Goal: Task Accomplishment & Management: Manage account settings

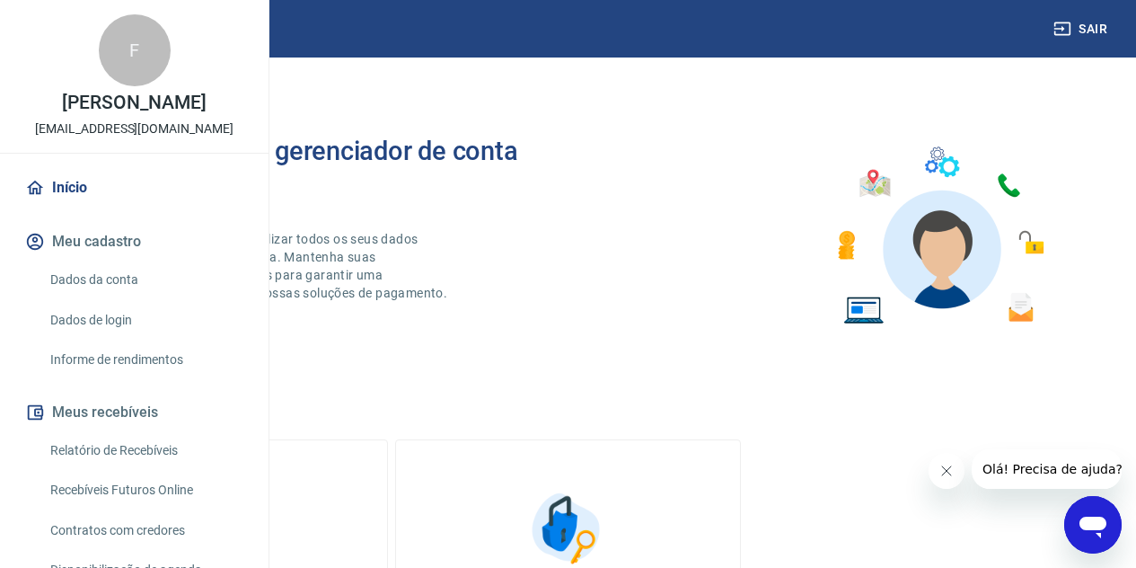
scroll to position [26, 0]
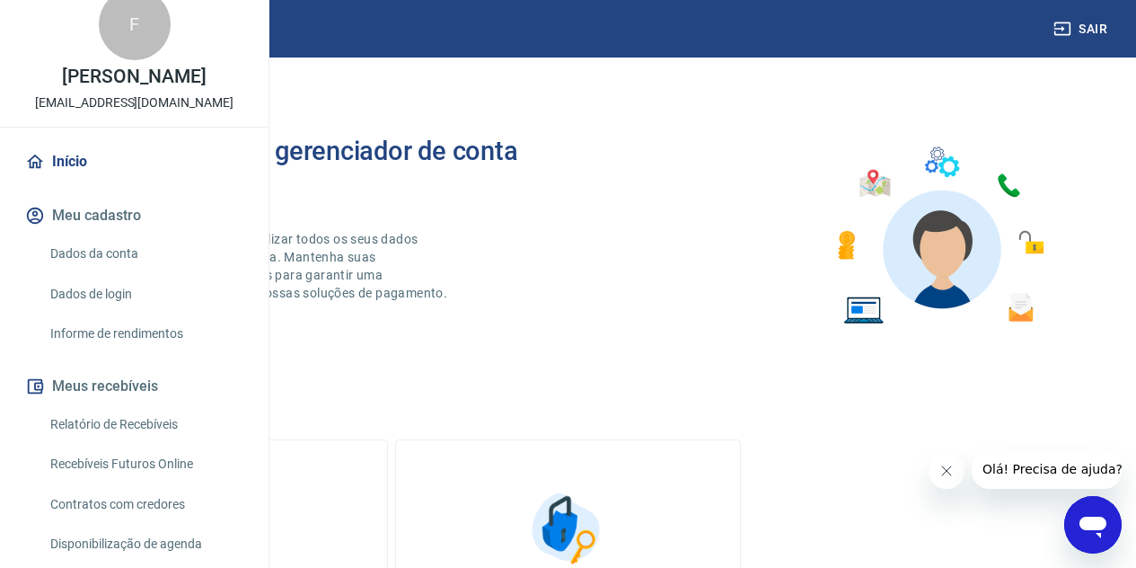
click at [110, 272] on link "Dados da conta" at bounding box center [145, 253] width 204 height 37
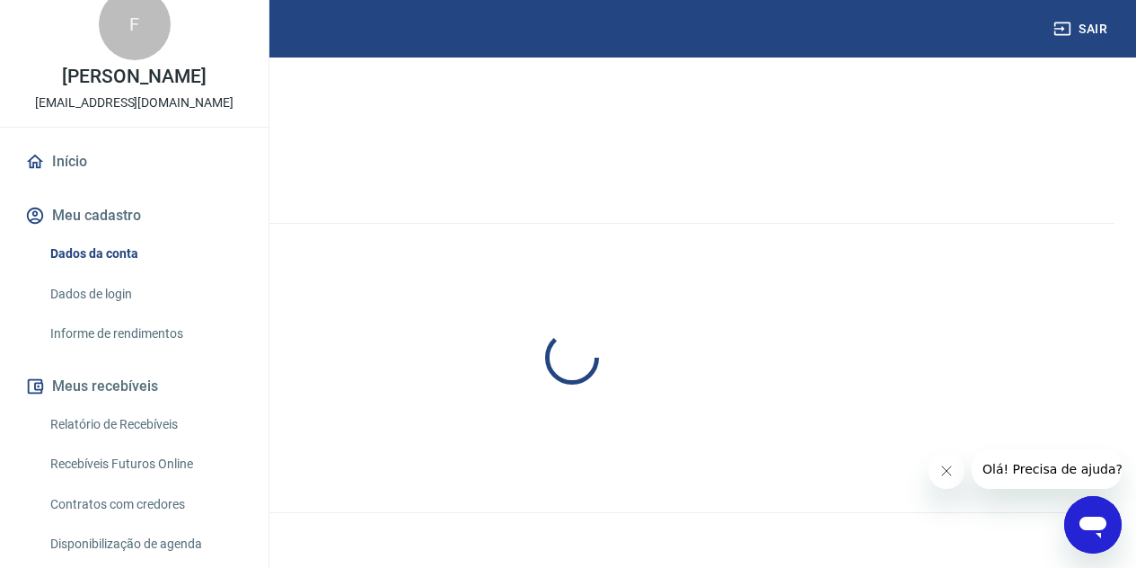
select select "PR"
select select "business"
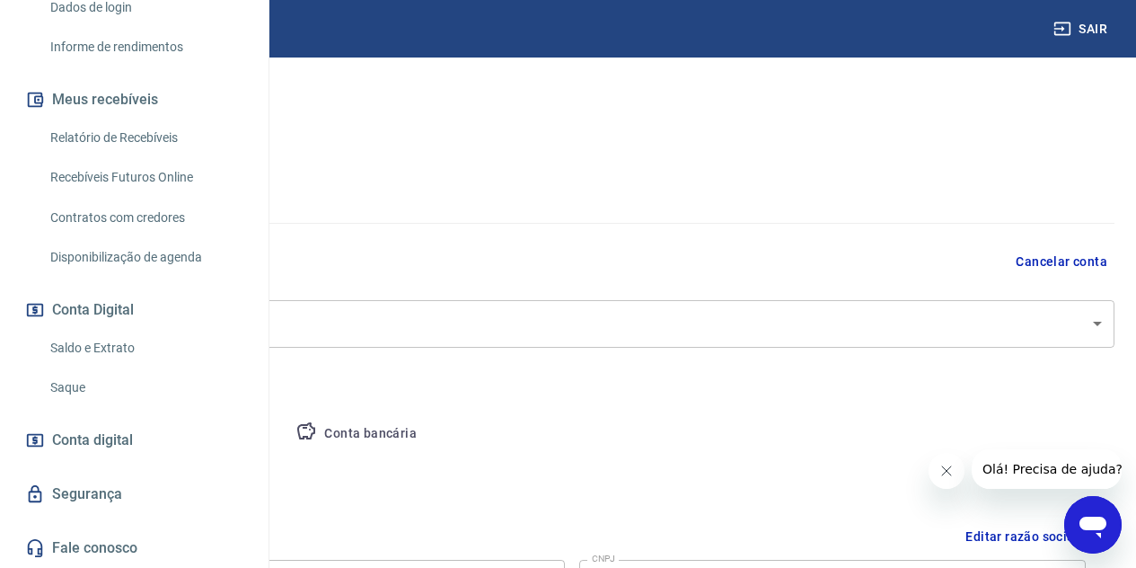
scroll to position [370, 0]
click at [91, 348] on link "Saldo e Extrato" at bounding box center [145, 348] width 204 height 37
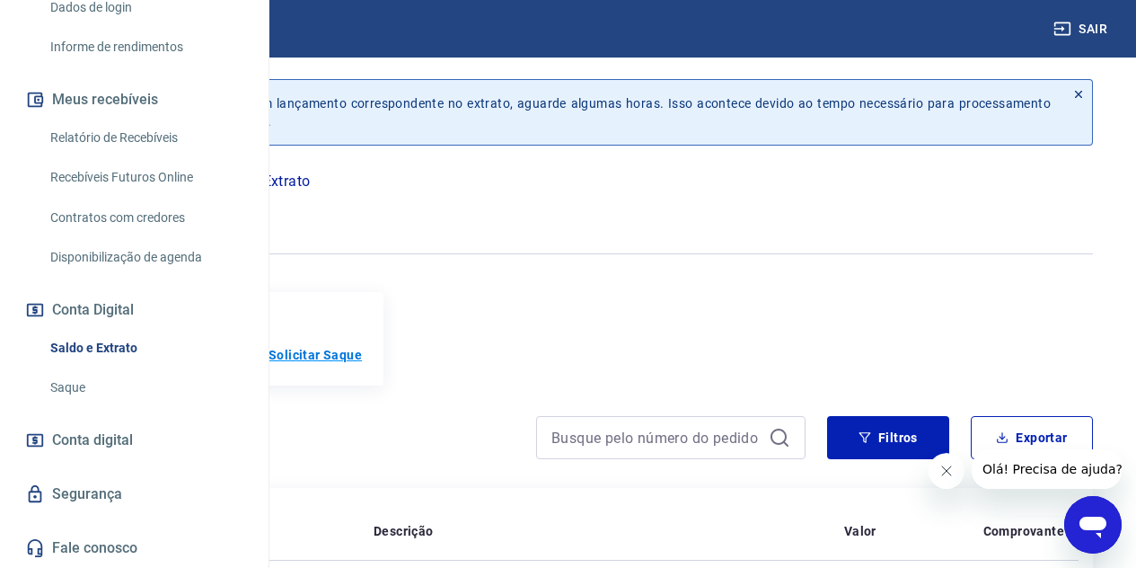
click at [362, 355] on p "Solicitar Saque" at bounding box center [314, 355] width 93 height 18
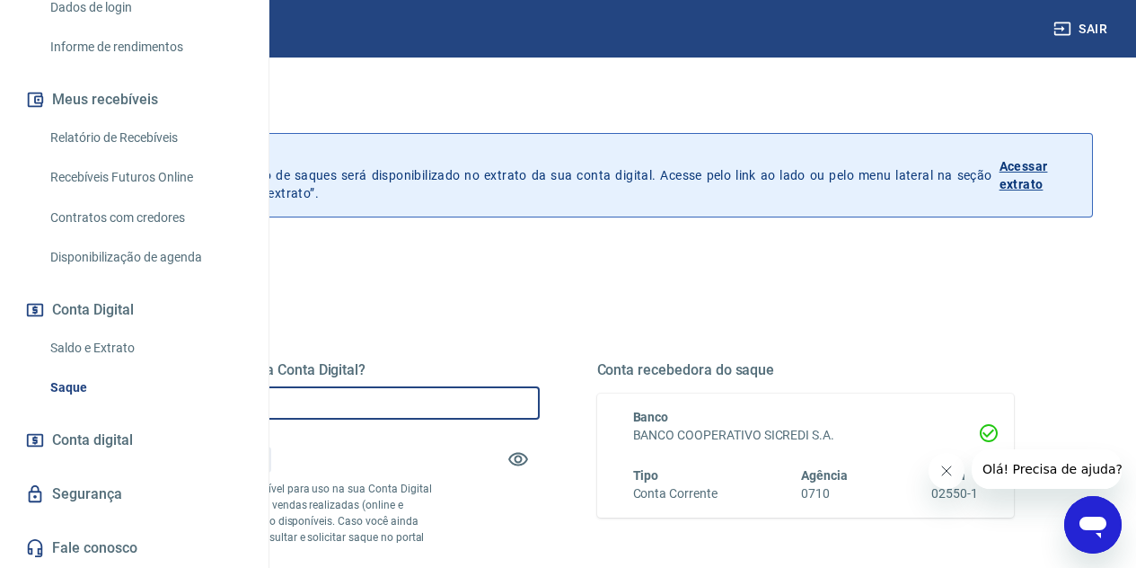
click at [462, 395] on input "R$ 0,00" at bounding box center [331, 402] width 418 height 33
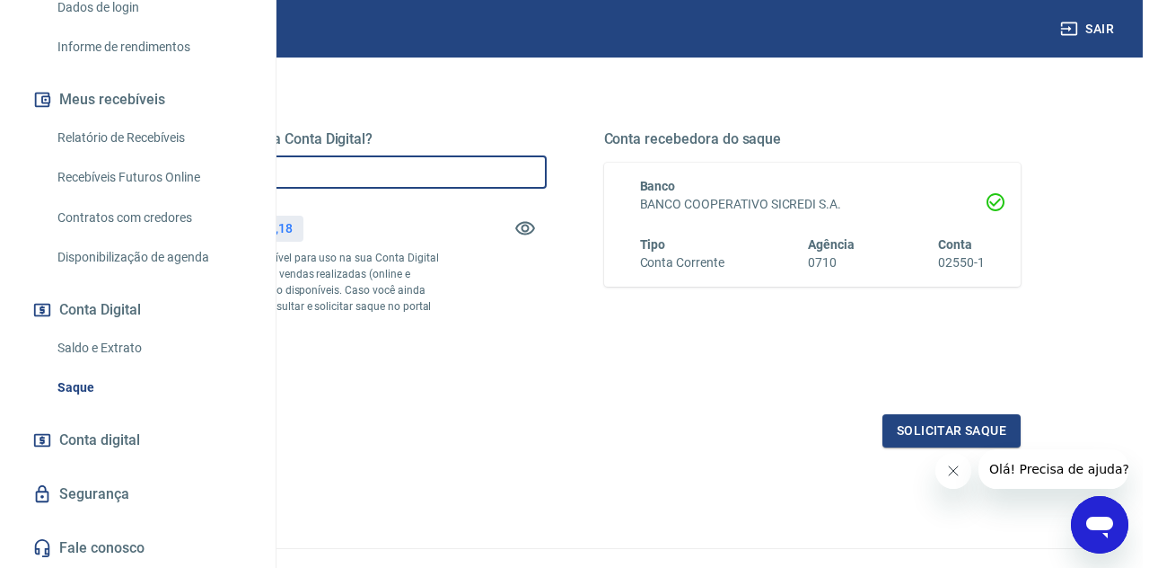
scroll to position [353, 0]
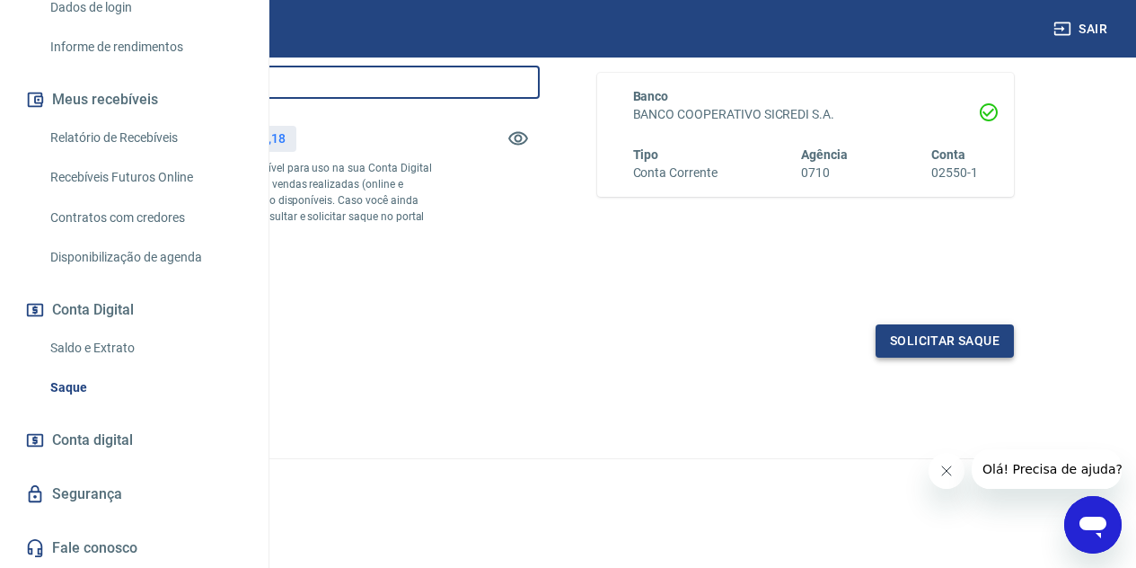
type input "R$ 3.000,18"
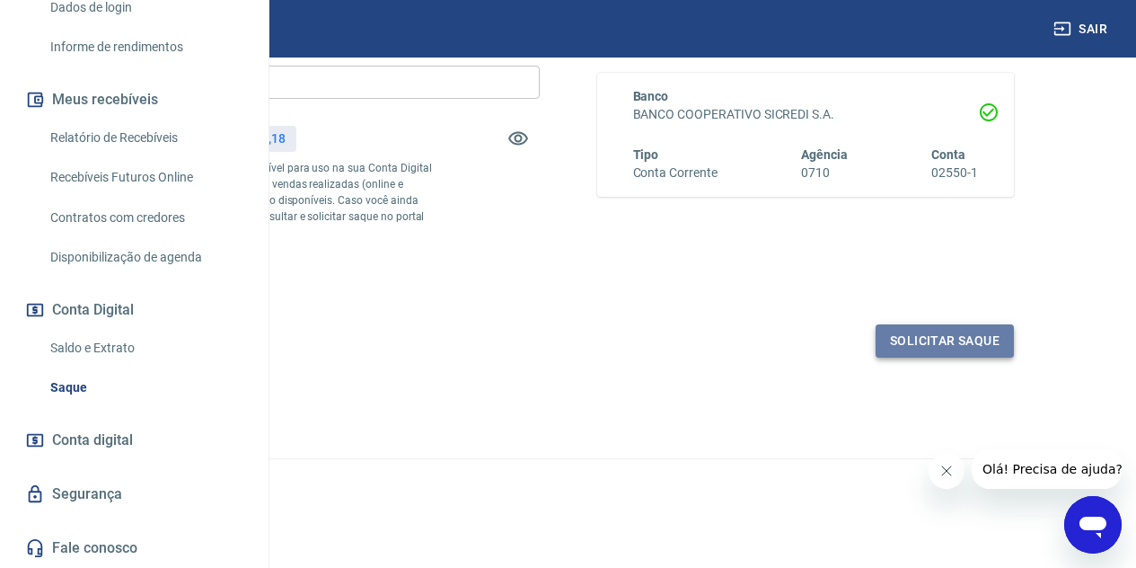
click at [928, 343] on button "Solicitar saque" at bounding box center [945, 340] width 138 height 33
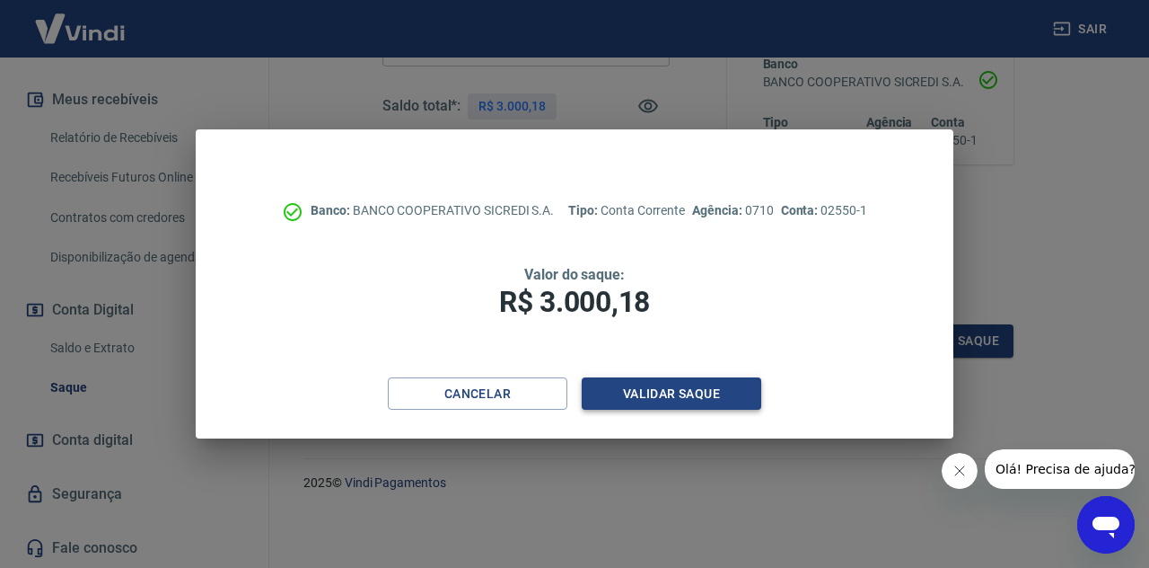
click at [706, 388] on button "Validar saque" at bounding box center [672, 393] width 180 height 33
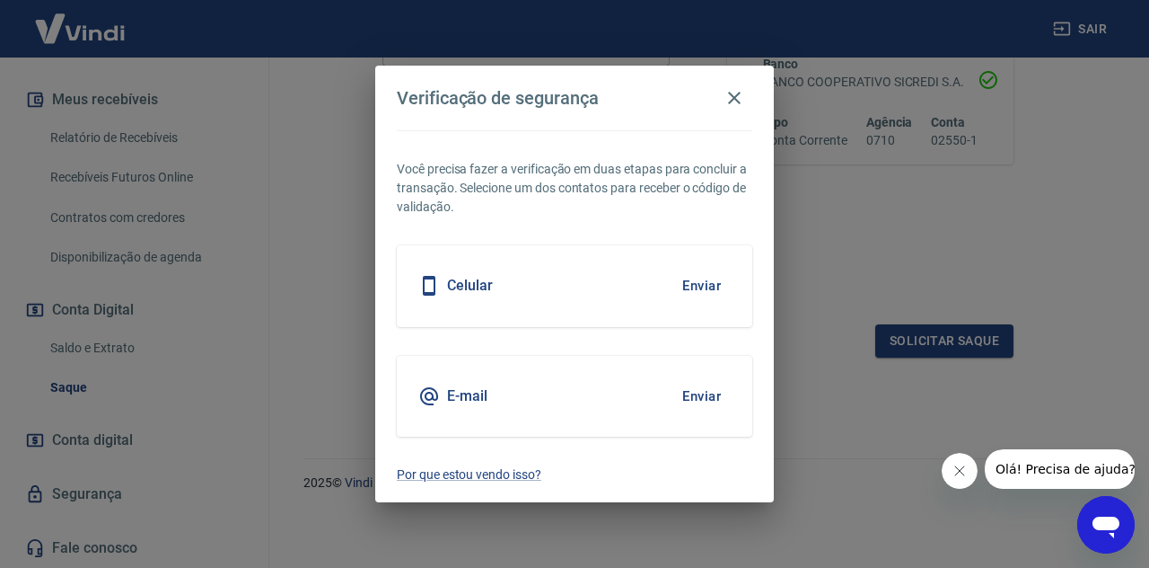
click at [703, 394] on button "Enviar" at bounding box center [702, 396] width 58 height 38
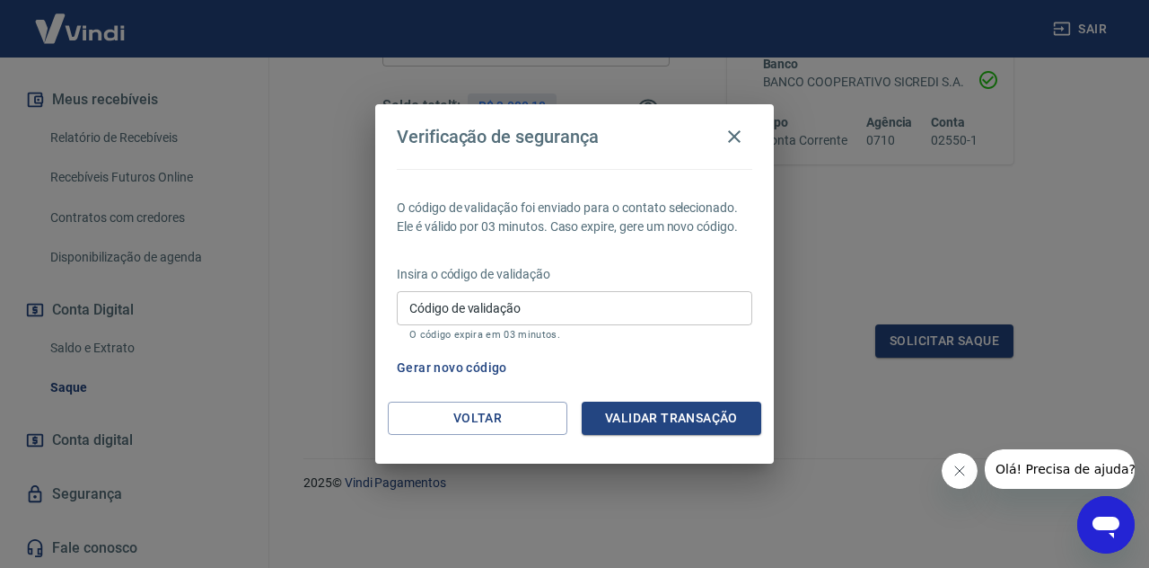
click at [514, 300] on input "Código de validação" at bounding box center [575, 307] width 356 height 33
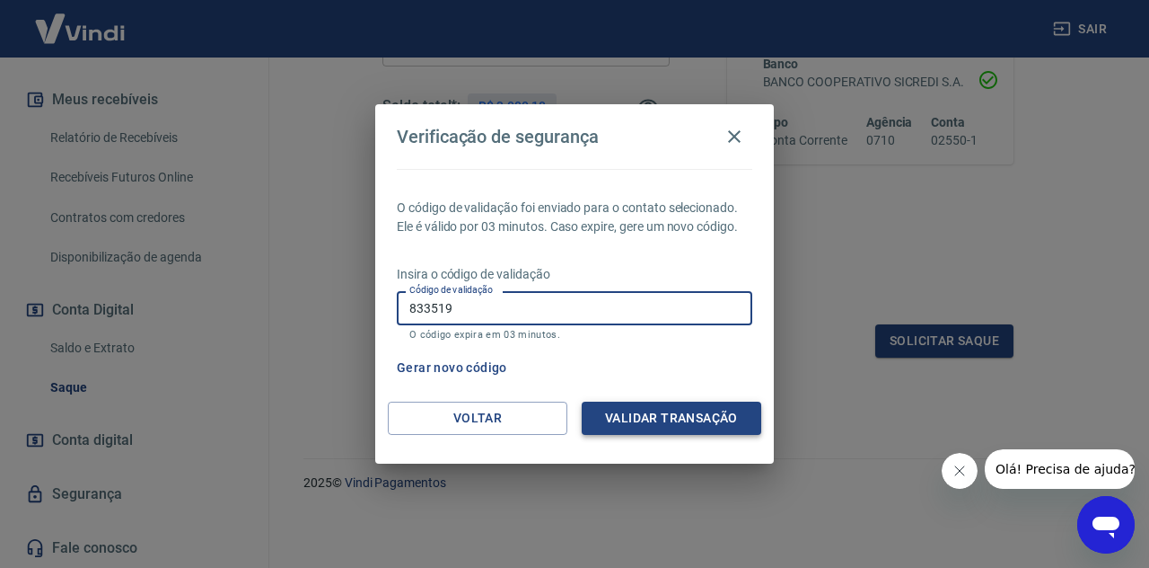
type input "833519"
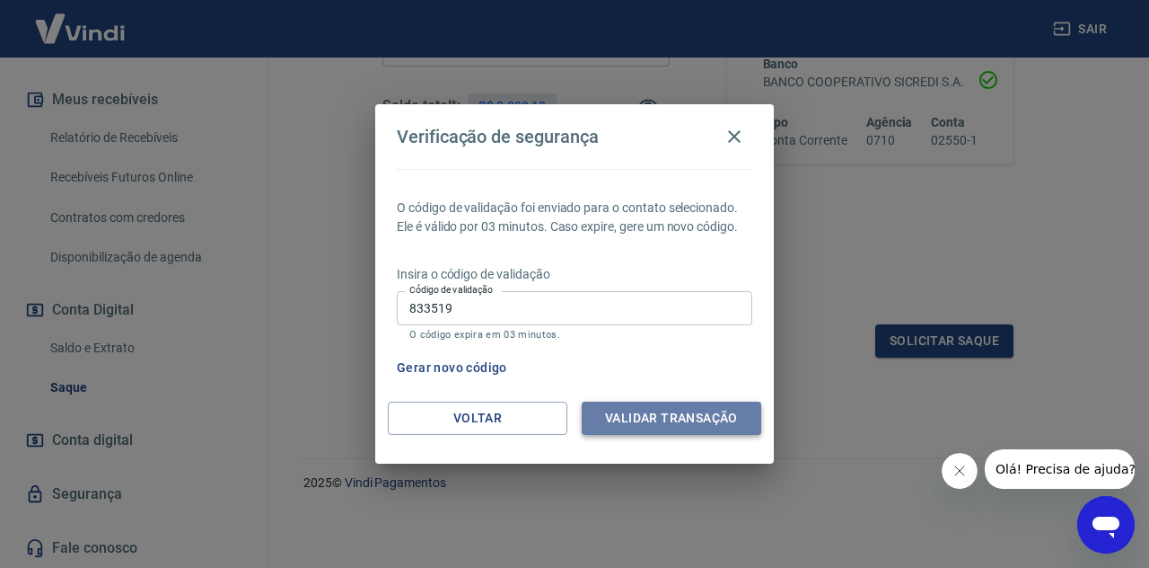
click at [691, 412] on button "Validar transação" at bounding box center [672, 417] width 180 height 33
